Goal: Transaction & Acquisition: Purchase product/service

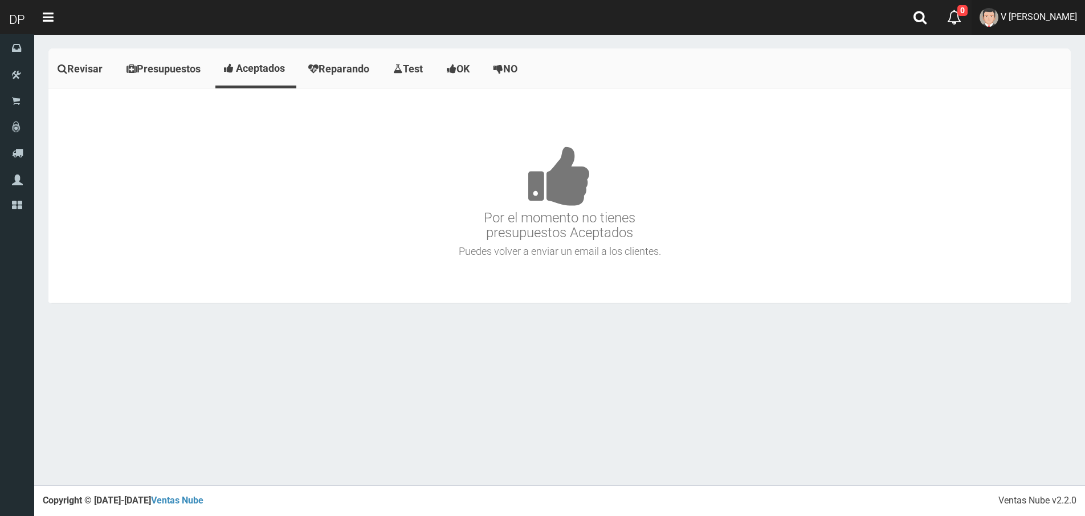
click at [1039, 11] on span "V [PERSON_NAME]" at bounding box center [1039, 16] width 76 height 11
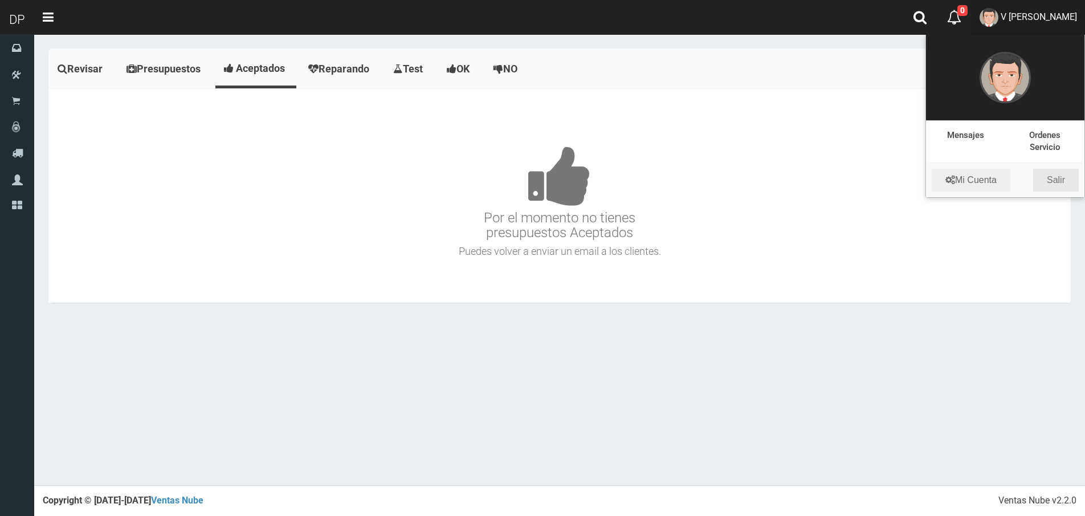
click at [1057, 178] on link "Salir" at bounding box center [1056, 180] width 46 height 23
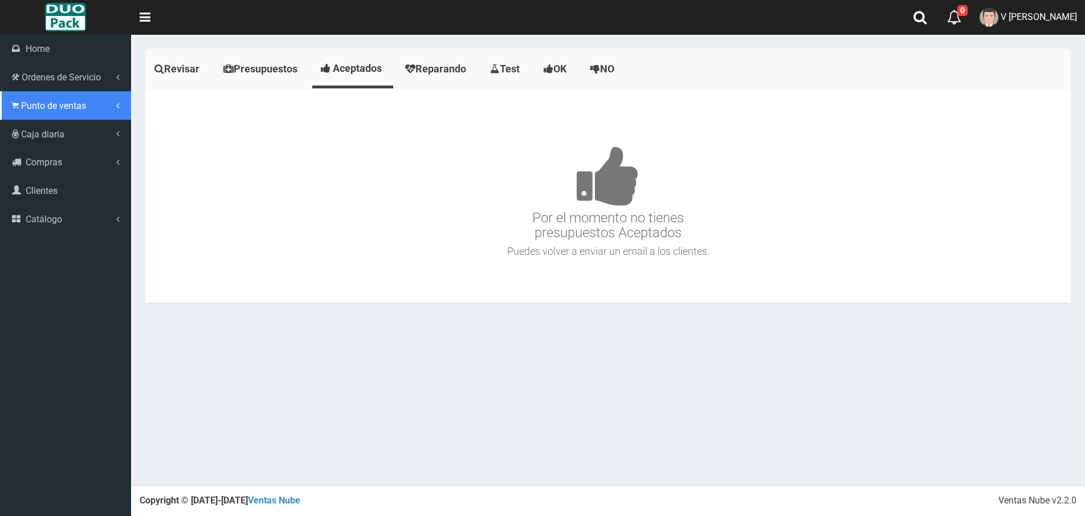
click at [21, 104] on span "Punto de ventas" at bounding box center [53, 105] width 65 height 11
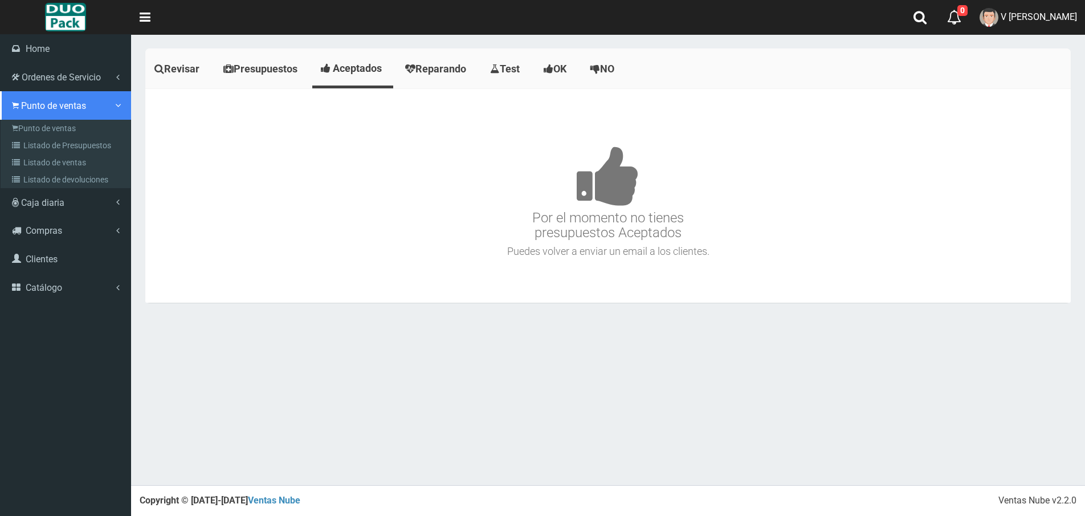
click at [10, 110] on link "Punto de ventas" at bounding box center [65, 105] width 131 height 28
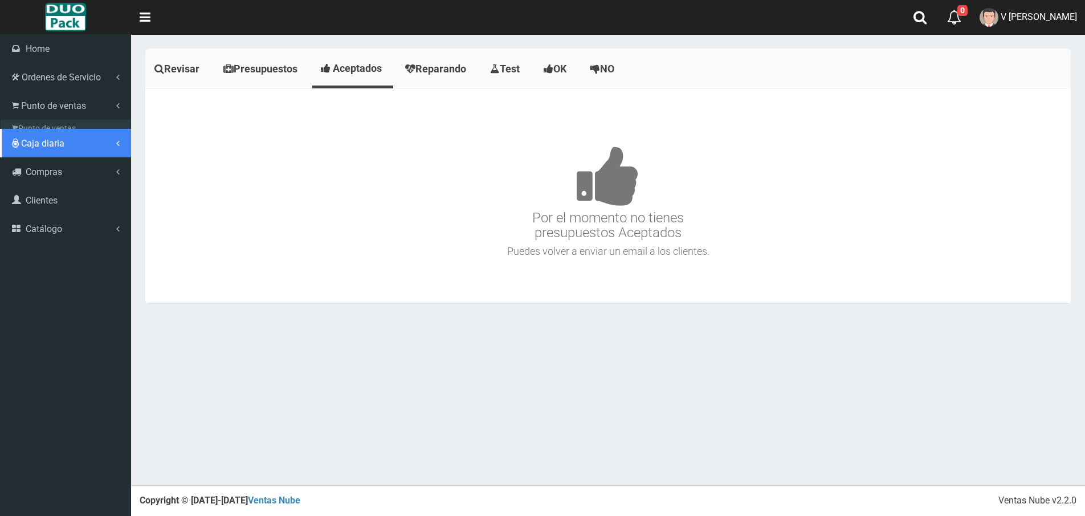
drag, startPoint x: 63, startPoint y: 128, endPoint x: 123, endPoint y: 125, distance: 59.9
click at [63, 129] on link "Caja diaria" at bounding box center [65, 143] width 131 height 28
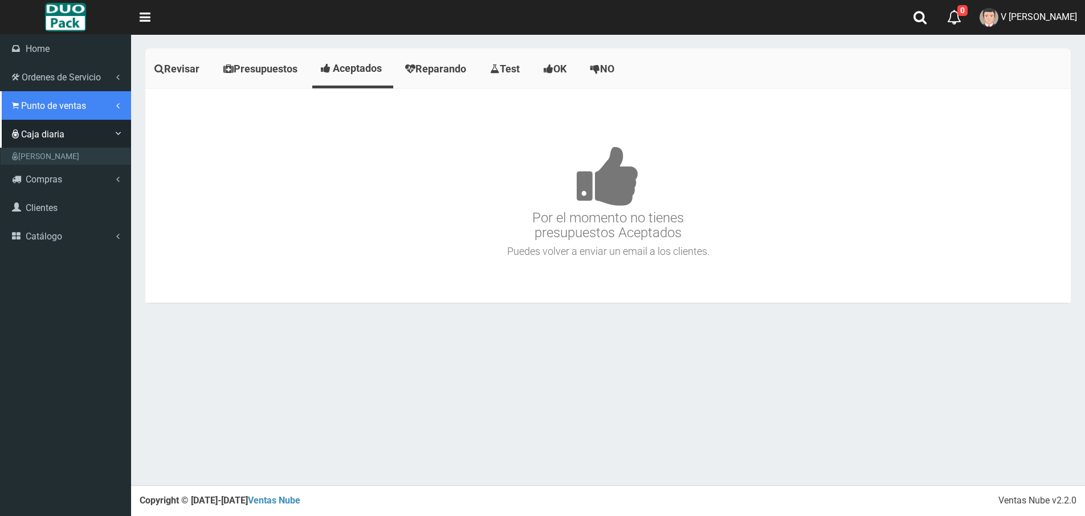
click at [21, 109] on span "Punto de ventas" at bounding box center [53, 105] width 65 height 11
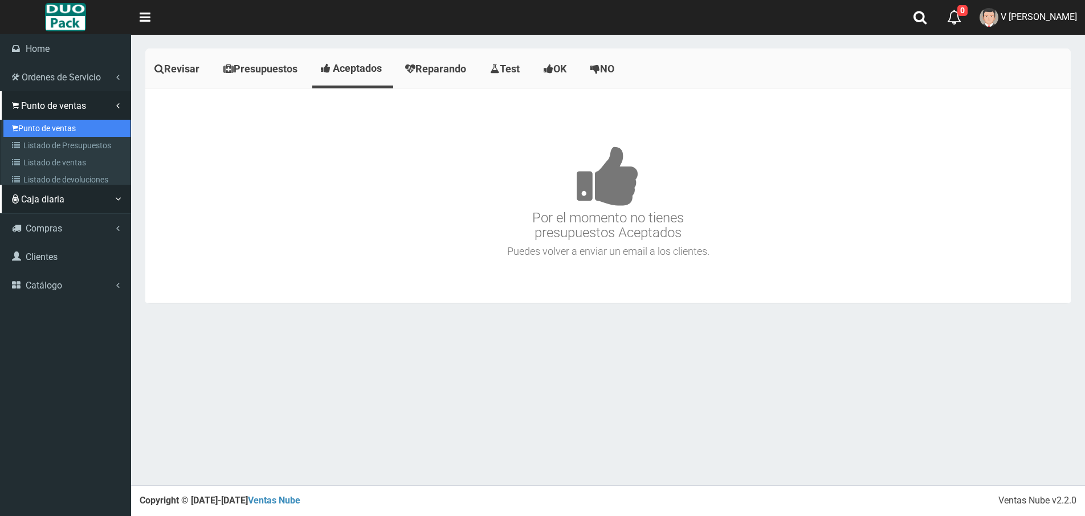
click at [66, 124] on link "Punto de ventas" at bounding box center [66, 128] width 127 height 17
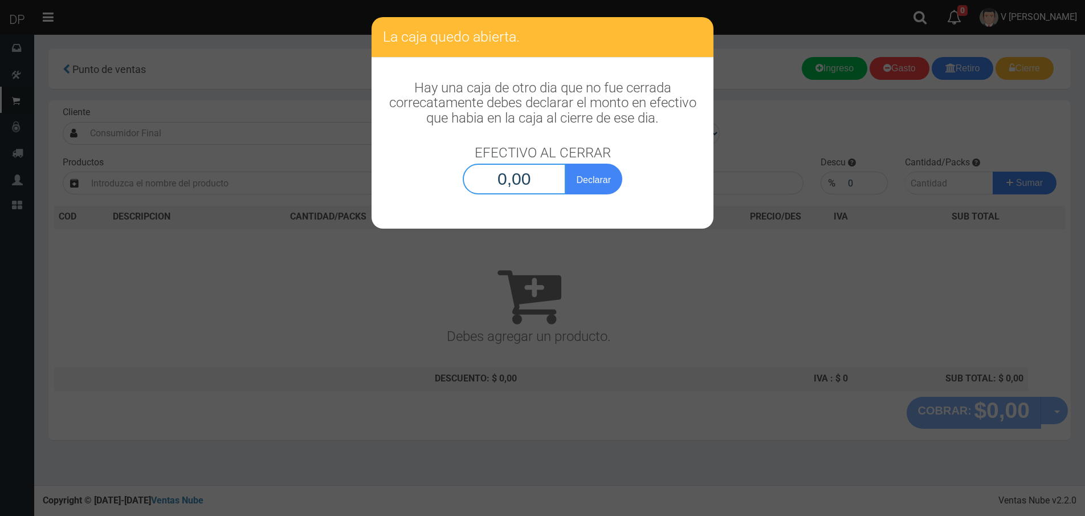
click at [502, 178] on input "0,00" at bounding box center [514, 179] width 103 height 31
type input "1,00"
click at [565, 164] on button "Declarar" at bounding box center [593, 179] width 57 height 31
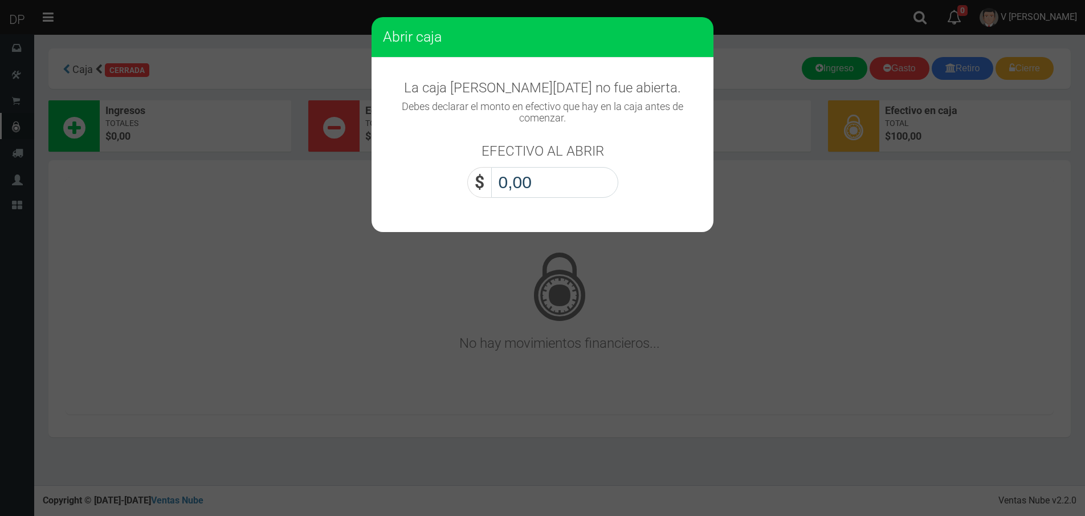
click at [553, 175] on input "0,00" at bounding box center [554, 182] width 127 height 31
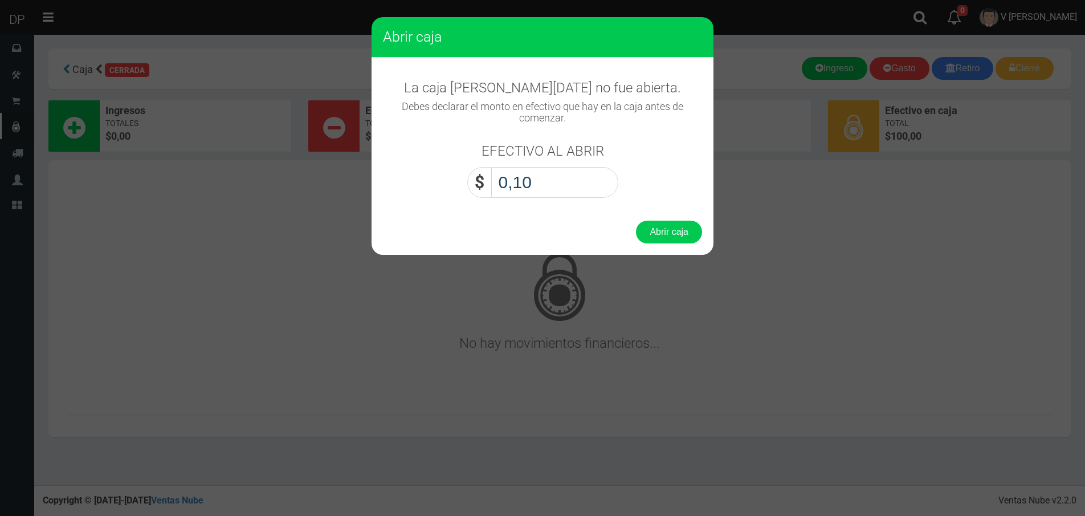
type input "1,00"
click at [663, 239] on button "Abrir caja" at bounding box center [669, 232] width 66 height 23
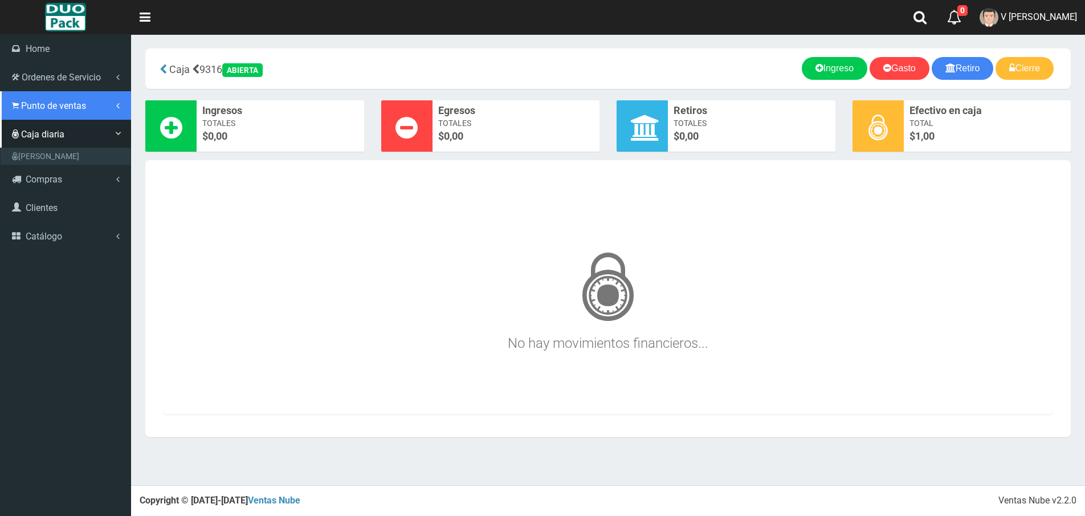
click at [85, 110] on span "Punto de ventas" at bounding box center [53, 105] width 65 height 11
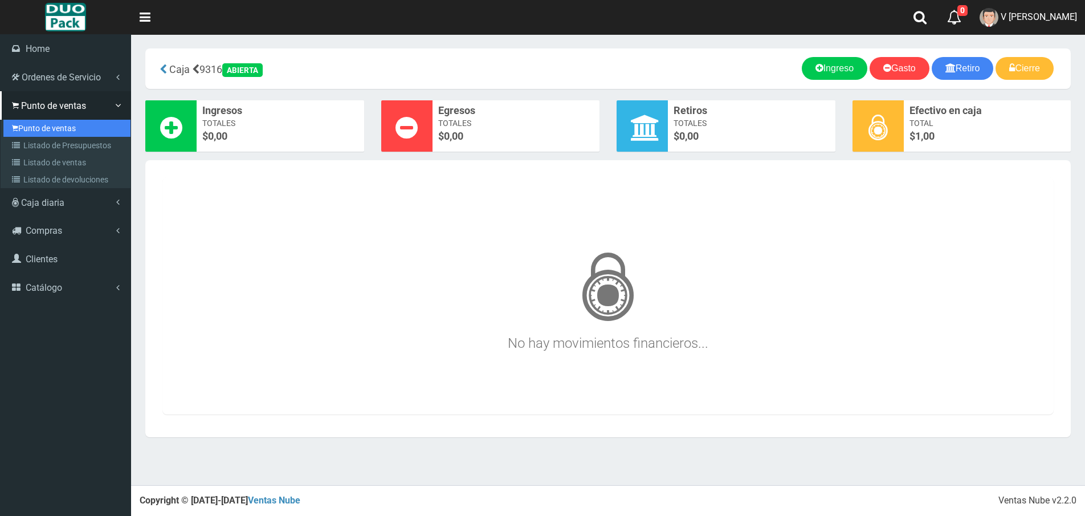
click at [54, 127] on link "Punto de ventas" at bounding box center [66, 128] width 127 height 17
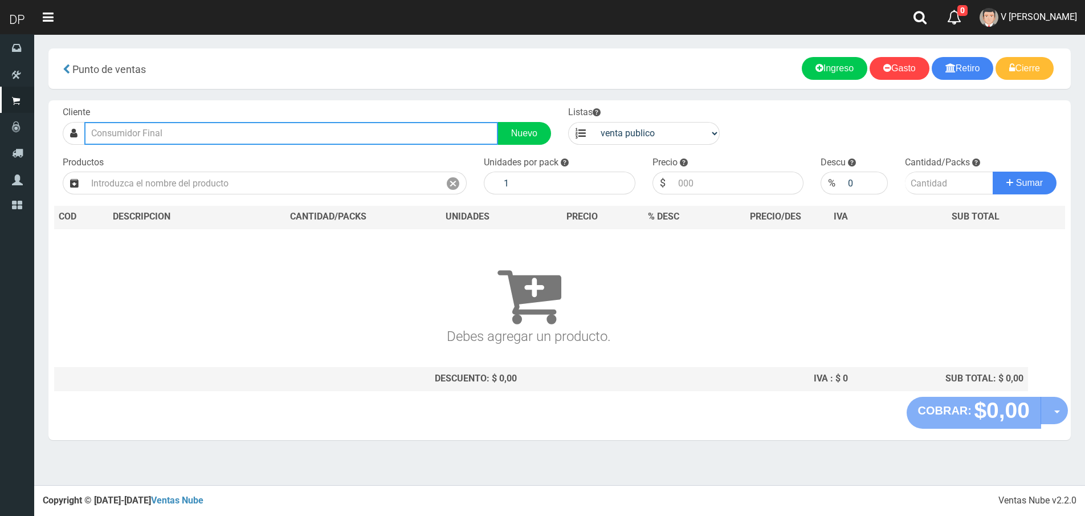
click at [125, 136] on input "text" at bounding box center [291, 133] width 414 height 23
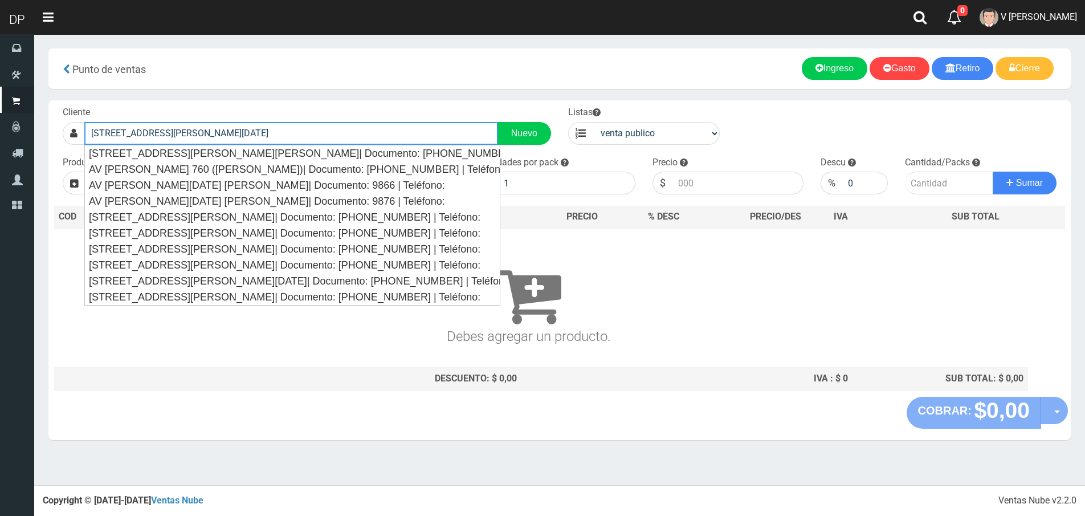
click at [993, 172] on button "Sumar" at bounding box center [1025, 183] width 64 height 23
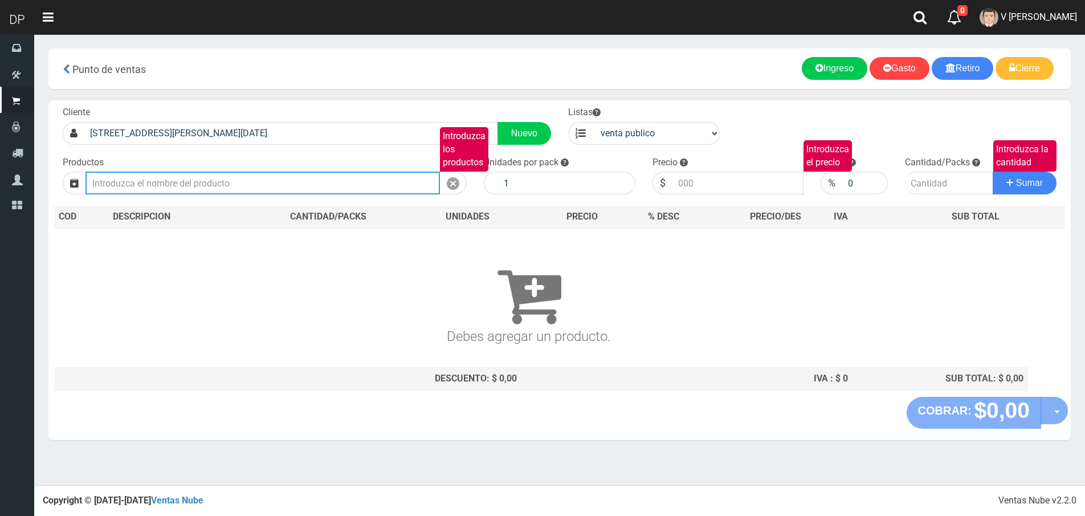
click at [226, 184] on input "Introduzca los productos" at bounding box center [262, 183] width 355 height 23
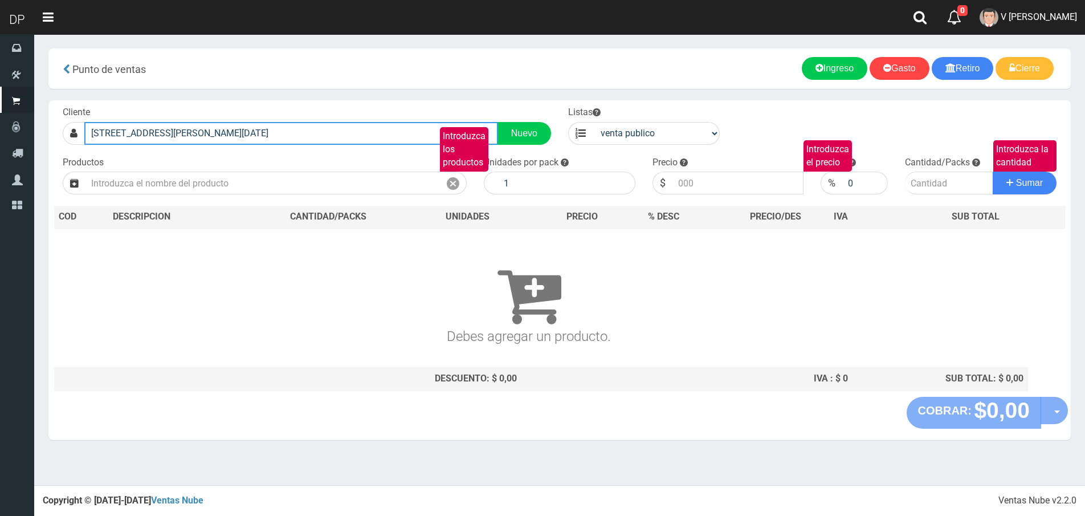
click at [215, 137] on input "AV DE MAYO 1207" at bounding box center [291, 133] width 414 height 23
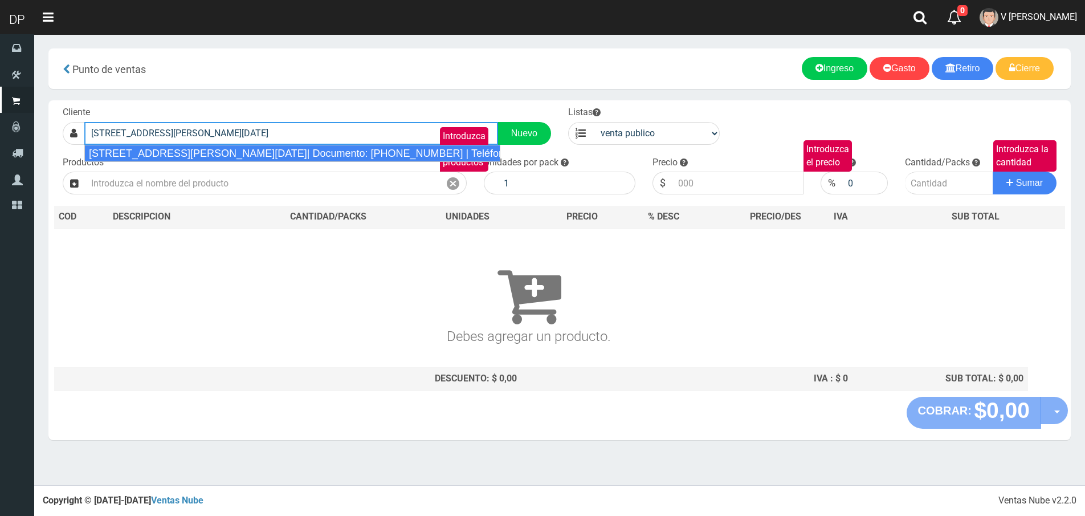
click at [215, 148] on div "AV DE MAYO 1207 VILLA ADELINA DE 9 A 1330| Documento: 12077777777 | Teléfono:" at bounding box center [292, 153] width 416 height 17
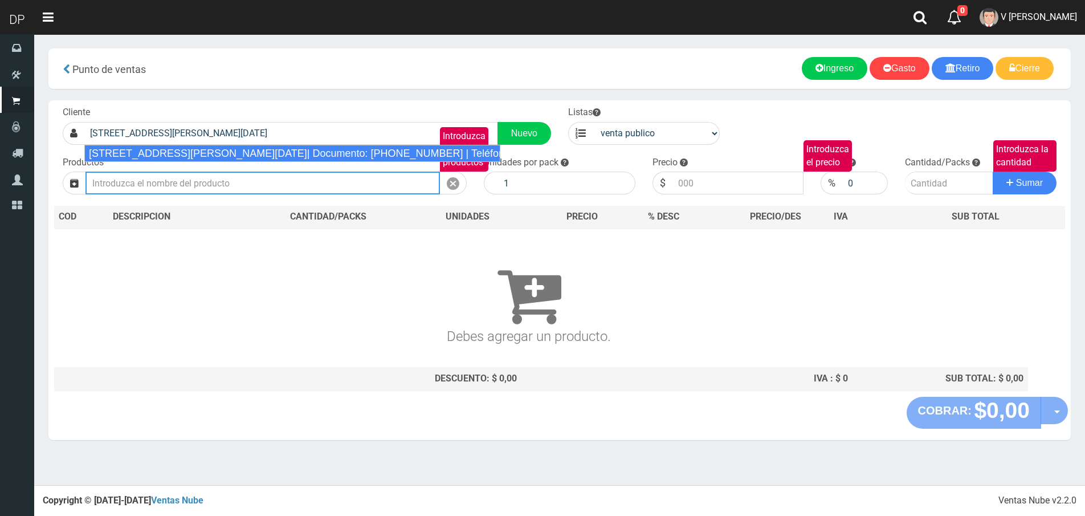
type input "AV DE MAYO 1207 VILLA ADELINA DE 9 A 1330| Documento: 12077777777 | Teléfono:"
select select "2"
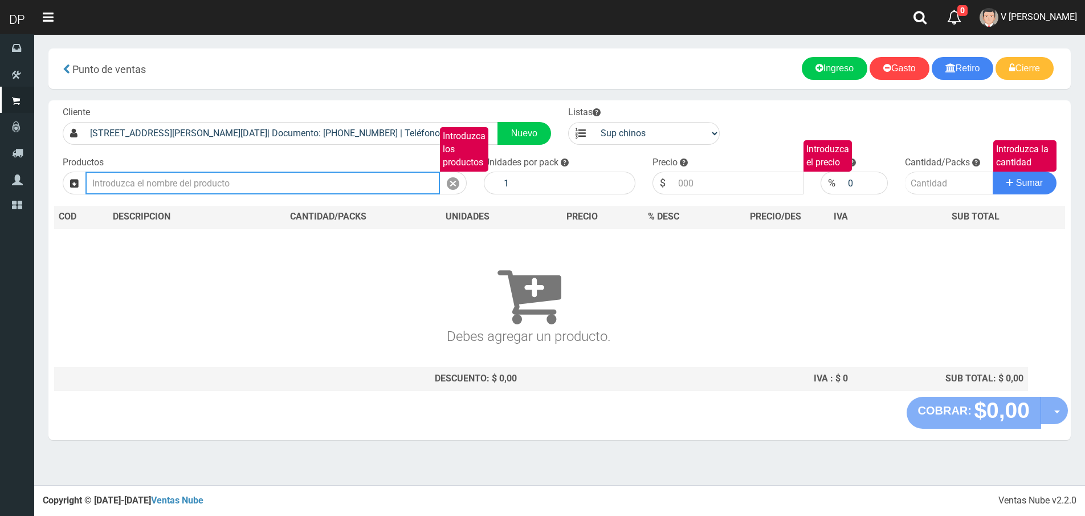
click at [218, 186] on input "Introduzca los productos" at bounding box center [262, 183] width 355 height 23
type input "O"
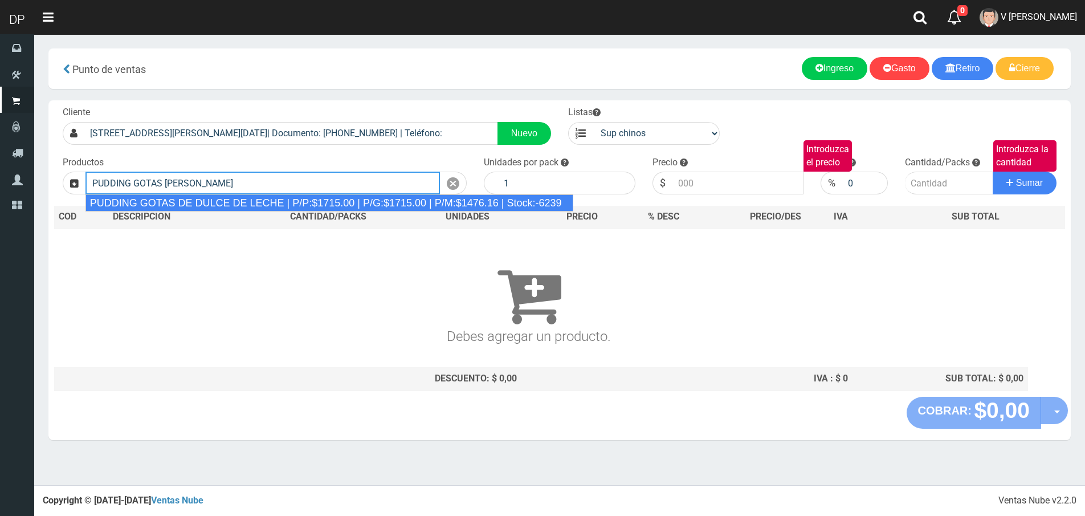
click at [233, 203] on div "PUDDING GOTAS DE DULCE DE LECHE | P/P:$1715.00 | P/G:$1715.00 | P/M:$1476.16 | …" at bounding box center [329, 202] width 488 height 17
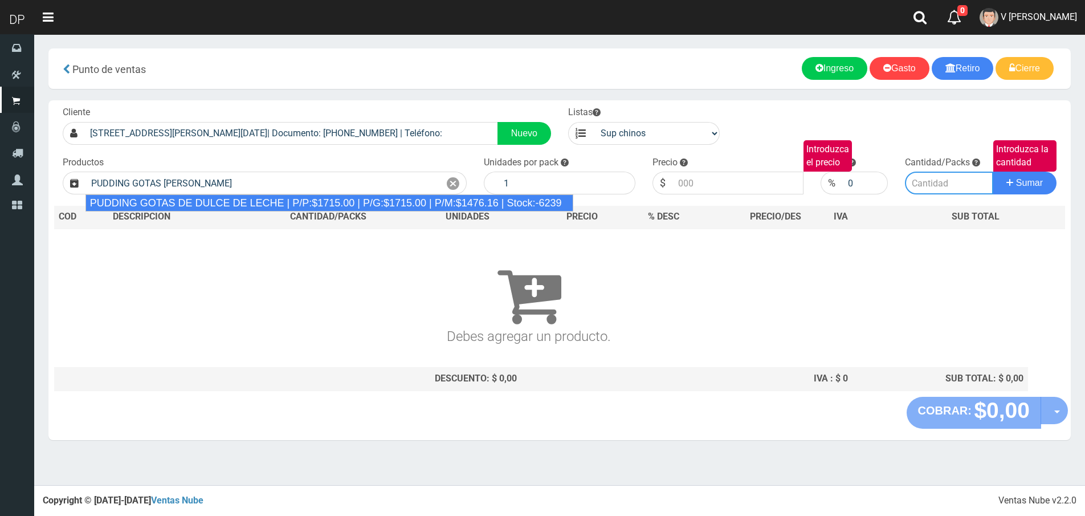
type input "PUDDING GOTAS DE DULCE DE LECHE | P/P:$1715.00 | P/G:$1715.00 | P/M:$1476.16 | …"
type input "8"
type input "1715.00"
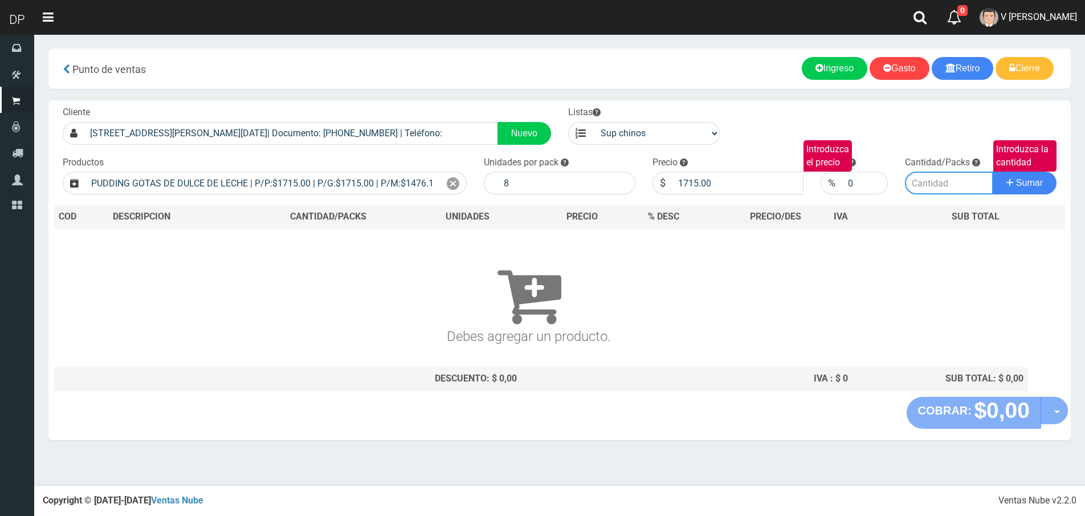
click at [954, 187] on input "Introduzca la cantidad" at bounding box center [949, 183] width 88 height 23
type input "1"
click at [993, 172] on button "Sumar" at bounding box center [1025, 183] width 64 height 23
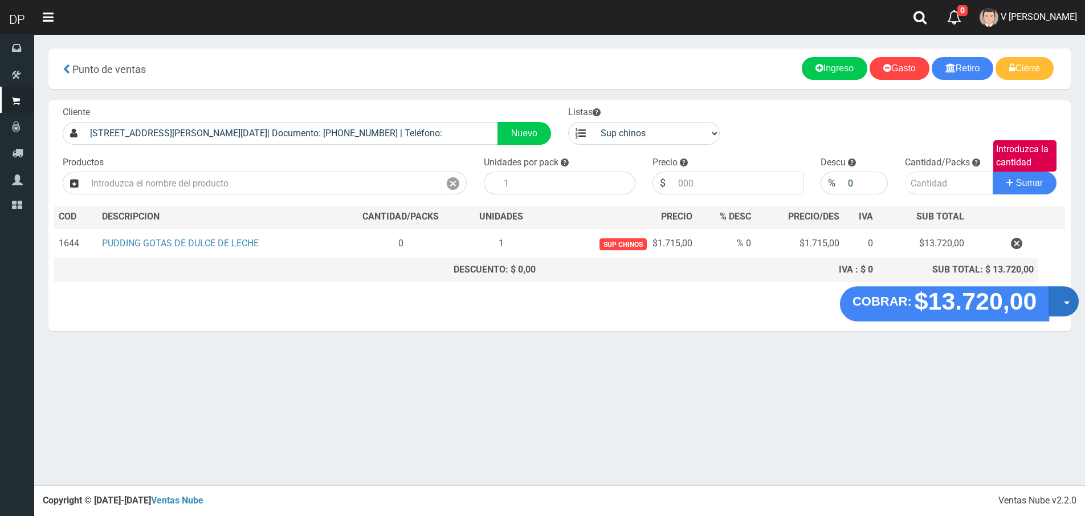
click at [1069, 302] on span "button" at bounding box center [1067, 303] width 6 height 3
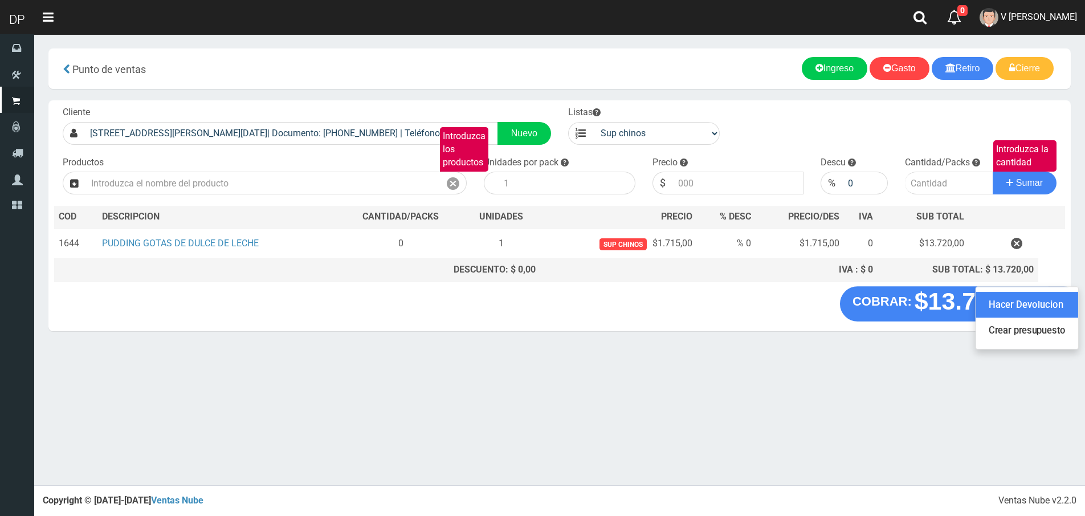
click at [1014, 311] on link "Hacer Devolucion" at bounding box center [1027, 305] width 102 height 26
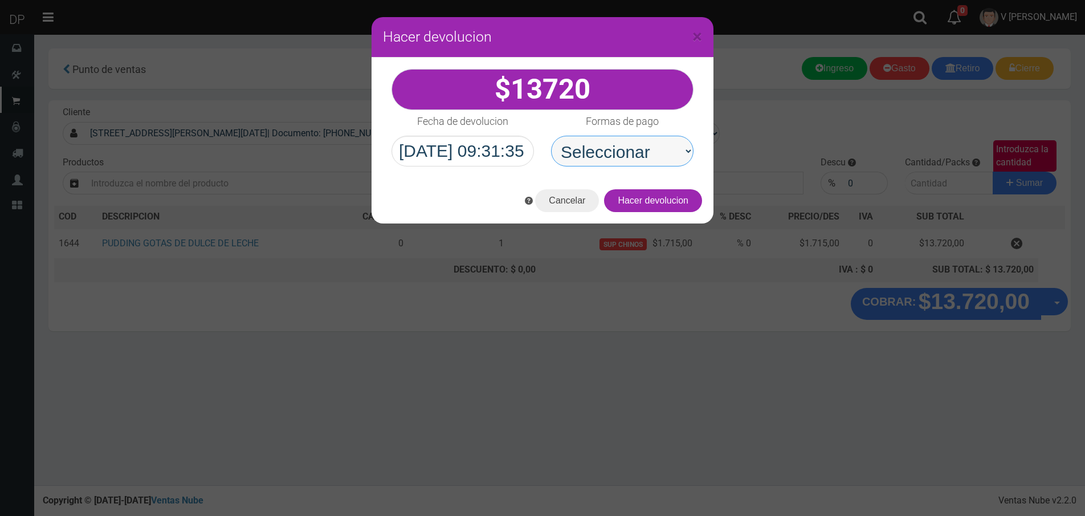
click at [645, 156] on select "Seleccionar Efectivo Tarjeta de Crédito Depósito Débito" at bounding box center [622, 151] width 142 height 31
select select "Efectivo"
click at [551, 136] on select "Seleccionar Efectivo Tarjeta de Crédito Depósito Débito" at bounding box center [622, 151] width 142 height 31
click at [667, 201] on button "Hacer devolucion" at bounding box center [653, 200] width 98 height 23
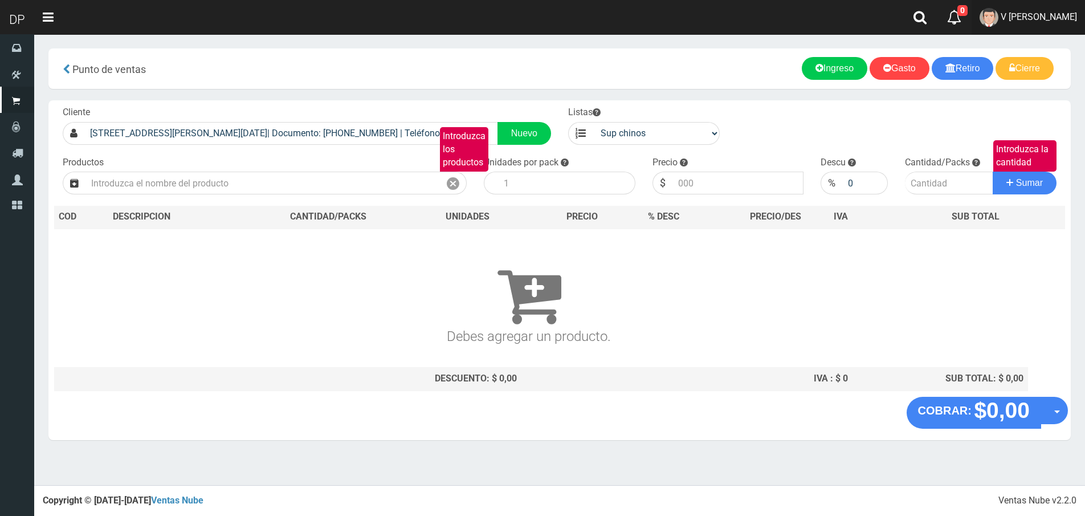
click at [1037, 18] on span "V Maria Graciela vargas" at bounding box center [1039, 16] width 76 height 11
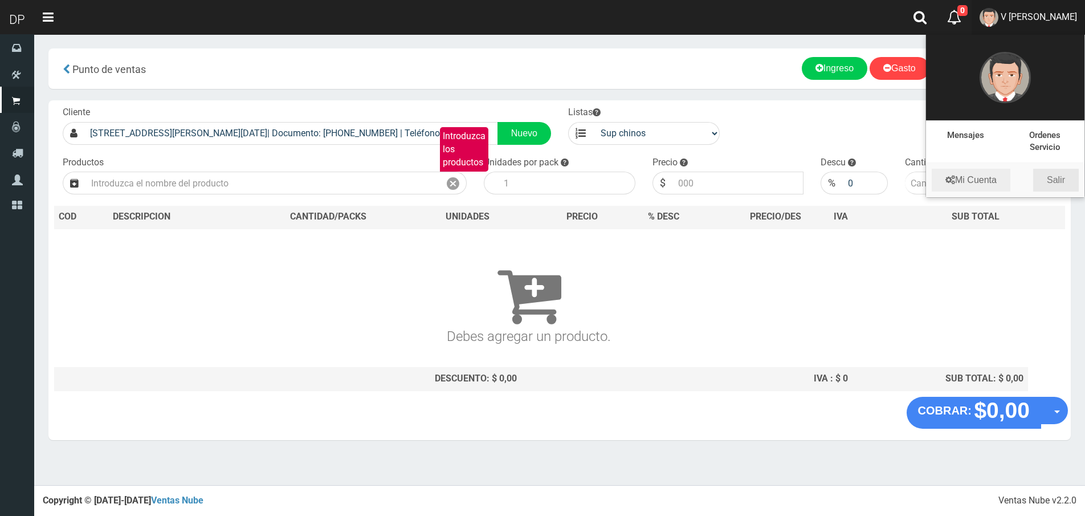
click at [1056, 180] on link "Salir" at bounding box center [1056, 180] width 46 height 23
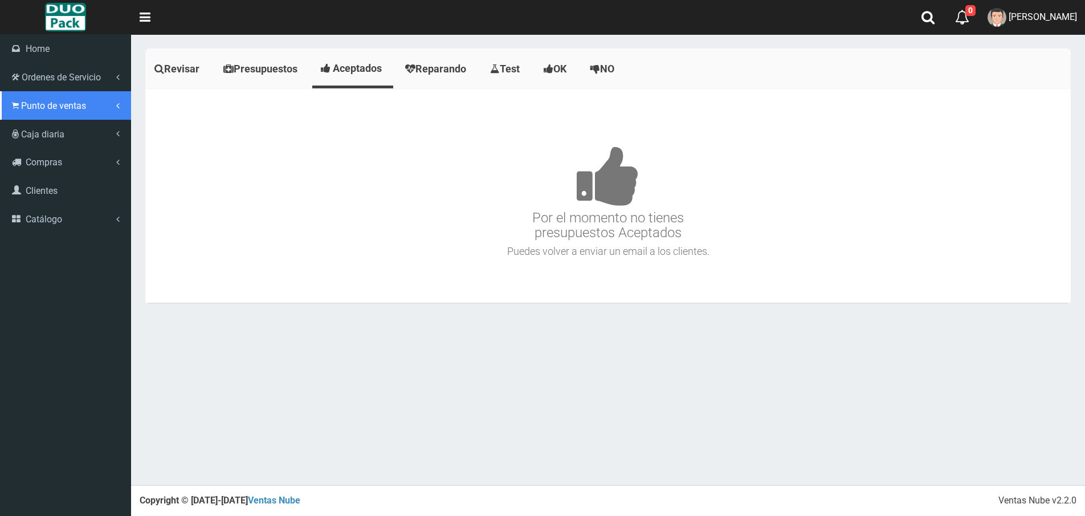
click at [32, 108] on span "Punto de ventas" at bounding box center [53, 105] width 65 height 11
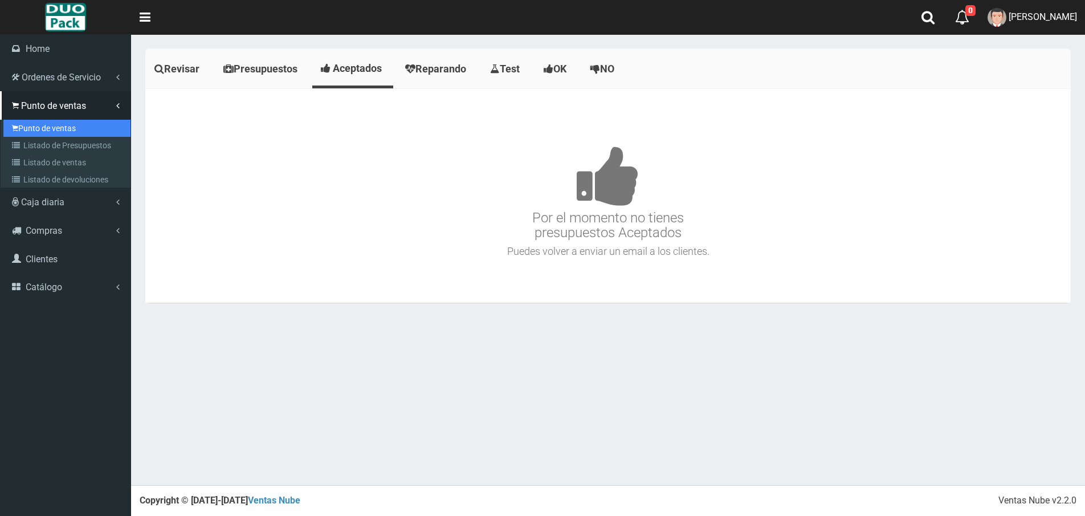
click at [63, 125] on link "Punto de ventas" at bounding box center [66, 128] width 127 height 17
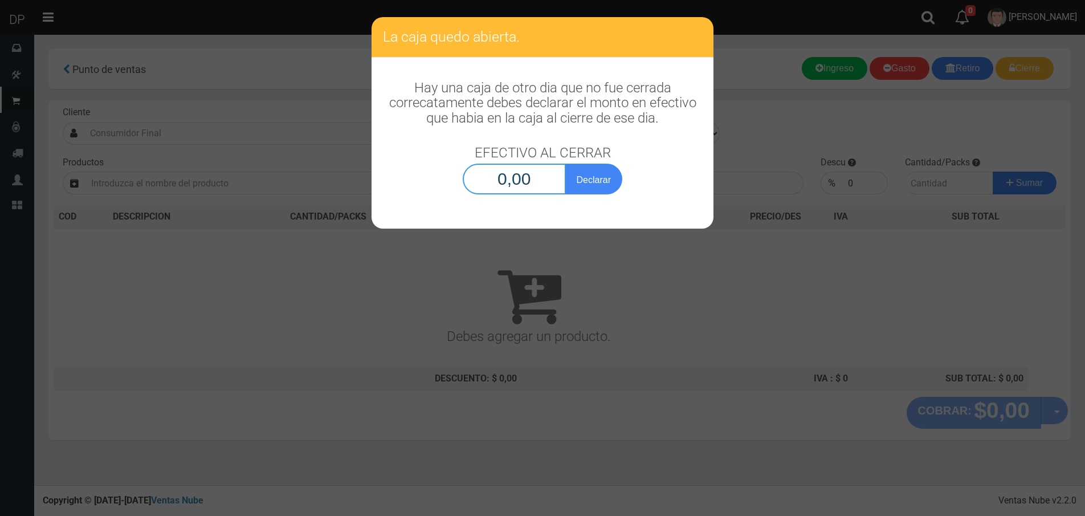
click at [527, 179] on input "0,00" at bounding box center [514, 179] width 103 height 31
type input "1,00"
click at [565, 164] on button "Declarar" at bounding box center [593, 179] width 57 height 31
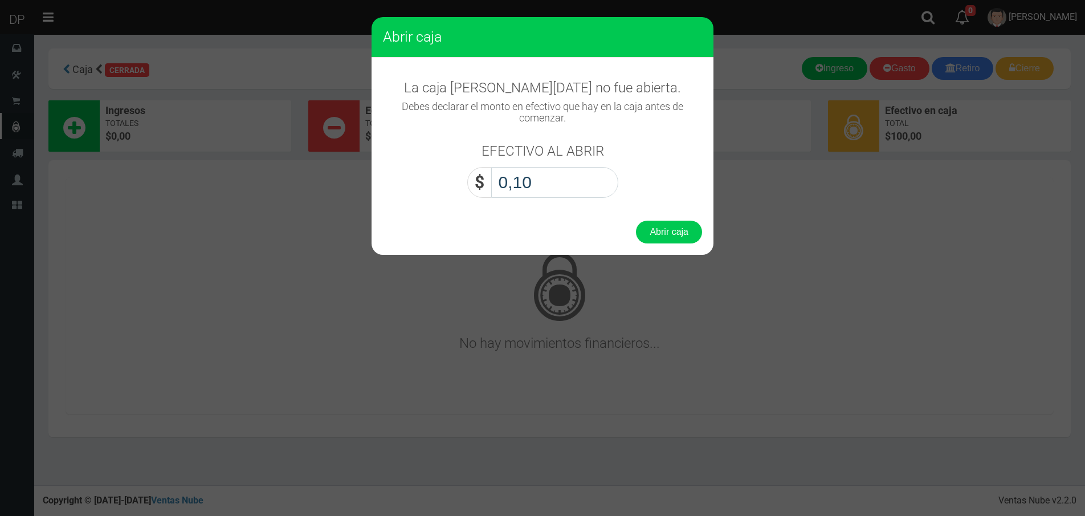
type input "1,00"
click at [636, 221] on button "Abrir caja" at bounding box center [669, 232] width 66 height 23
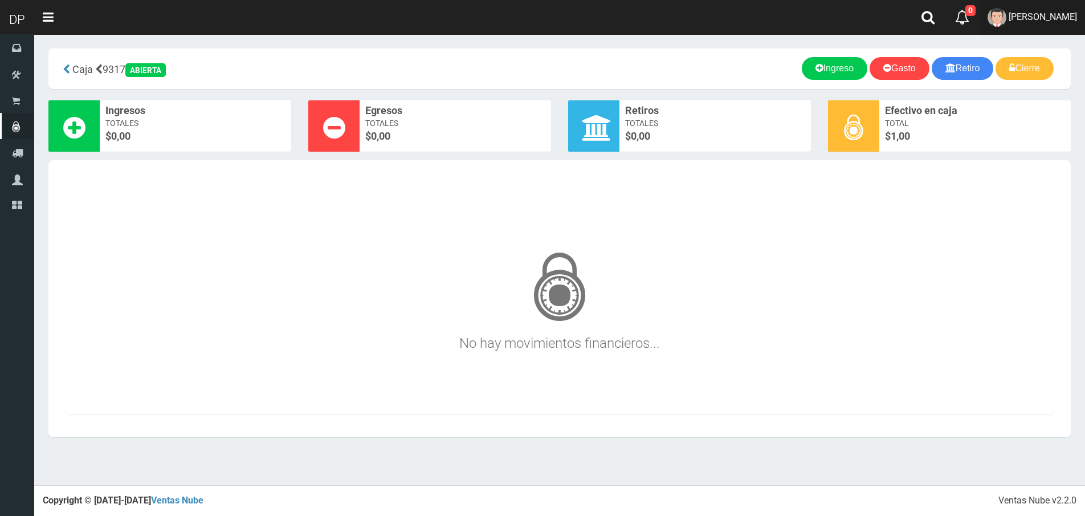
click at [1058, 22] on link "[PERSON_NAME]" at bounding box center [1032, 17] width 105 height 35
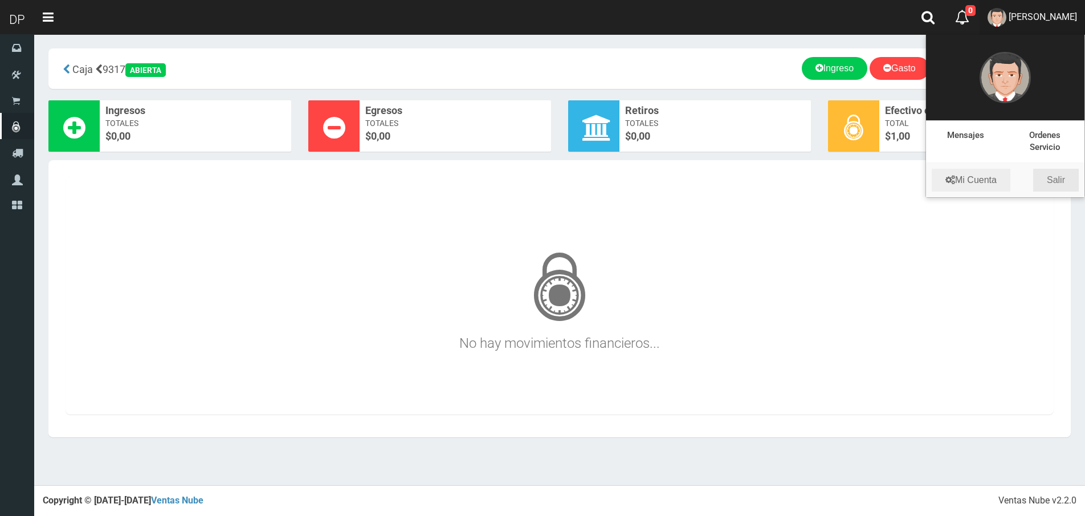
click at [1060, 182] on link "Salir" at bounding box center [1056, 180] width 46 height 23
